Goal: Find contact information: Find contact information

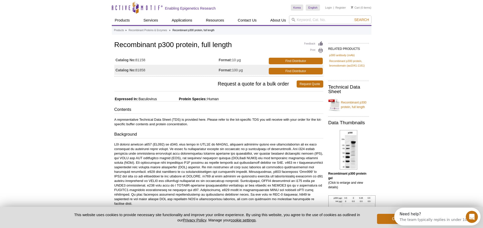
click at [407, 219] on button "Got it!" at bounding box center [397, 219] width 41 height 10
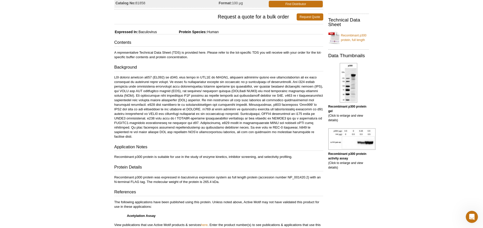
scroll to position [76, 0]
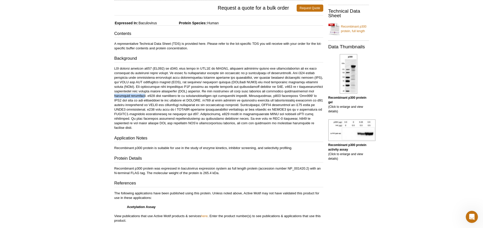
drag, startPoint x: 276, startPoint y: 92, endPoint x: 305, endPoint y: 91, distance: 28.9
click at [305, 91] on p at bounding box center [218, 98] width 209 height 64
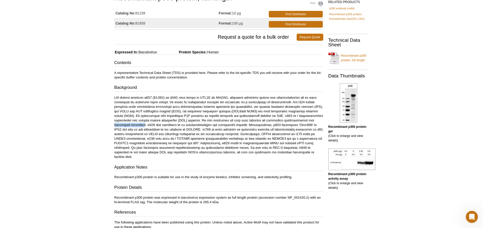
scroll to position [0, 0]
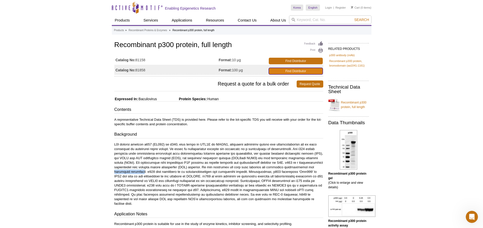
click at [297, 69] on link "Find Distributor" at bounding box center [296, 71] width 54 height 7
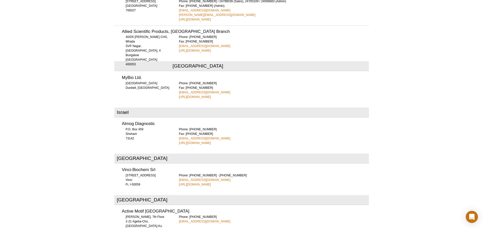
scroll to position [1166, 0]
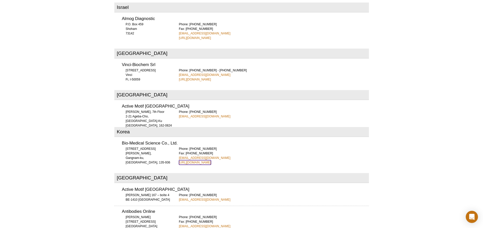
click at [192, 160] on link "https://www.bms.kr" at bounding box center [195, 162] width 32 height 5
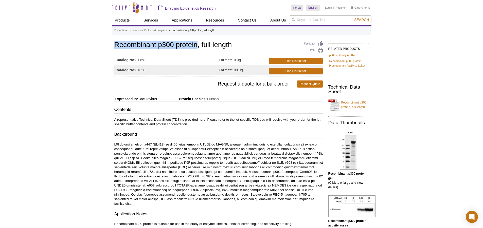
drag, startPoint x: 115, startPoint y: 53, endPoint x: 197, endPoint y: 47, distance: 82.3
click at [197, 47] on h1 "Recombinant p300 protein, full length" at bounding box center [218, 45] width 209 height 9
copy h1 "Recombinant p300 protein"
click at [294, 71] on link "Find Distributor" at bounding box center [296, 71] width 54 height 7
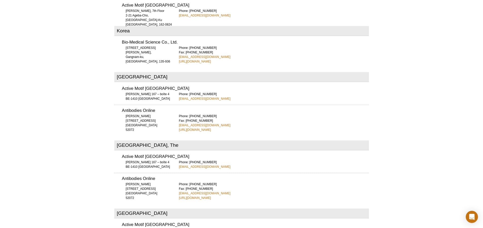
scroll to position [1265, 0]
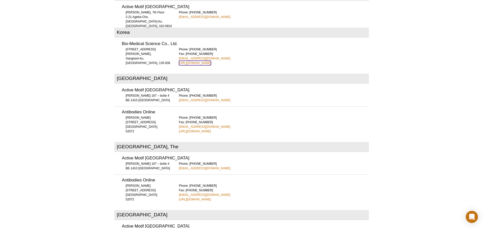
click at [196, 61] on link "[URL][DOMAIN_NAME]" at bounding box center [195, 63] width 32 height 5
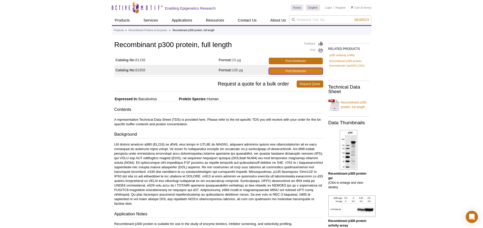
click at [289, 71] on link "Find Distributor" at bounding box center [296, 71] width 54 height 7
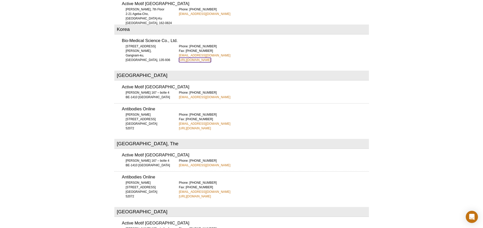
click at [190, 58] on link "https://www.bms.kr" at bounding box center [195, 60] width 32 height 5
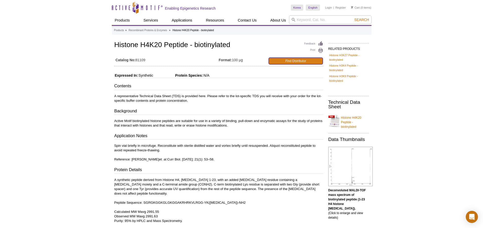
click at [287, 60] on link "Find Distributor" at bounding box center [296, 61] width 54 height 7
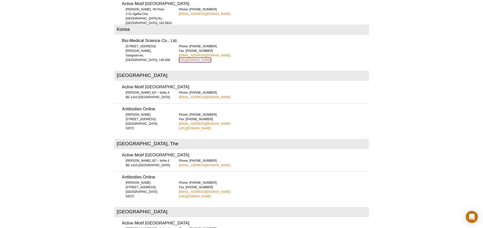
click at [193, 58] on link "[URL][DOMAIN_NAME]" at bounding box center [195, 60] width 32 height 5
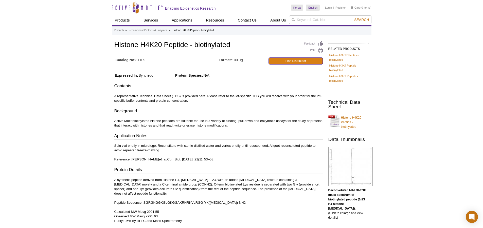
click at [295, 60] on link "Find Distributor" at bounding box center [296, 61] width 54 height 7
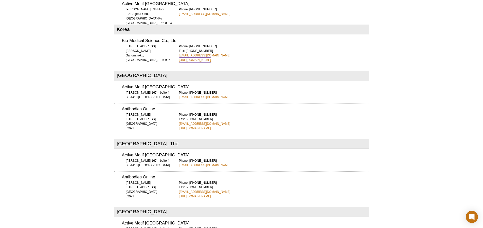
click at [190, 58] on link "[URL][DOMAIN_NAME]" at bounding box center [195, 60] width 32 height 5
